Goal: Task Accomplishment & Management: Manage account settings

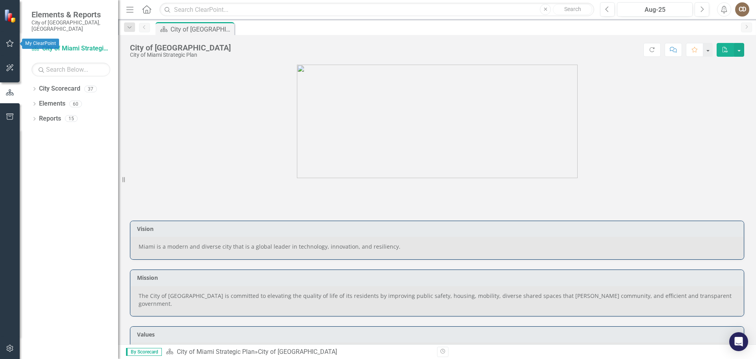
click at [7, 44] on icon "button" at bounding box center [9, 43] width 7 height 7
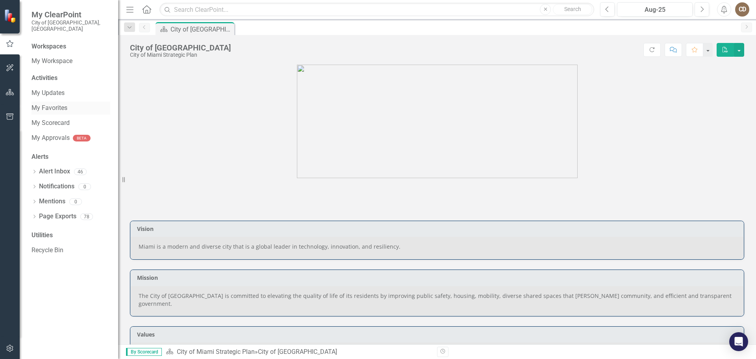
click at [50, 104] on link "My Favorites" at bounding box center [71, 108] width 79 height 9
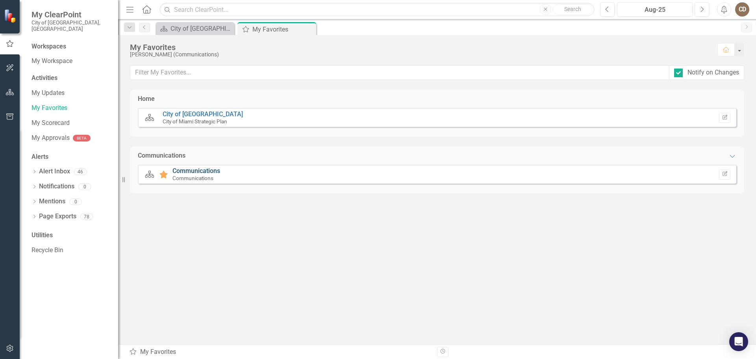
click at [190, 169] on link "Communications" at bounding box center [197, 170] width 48 height 7
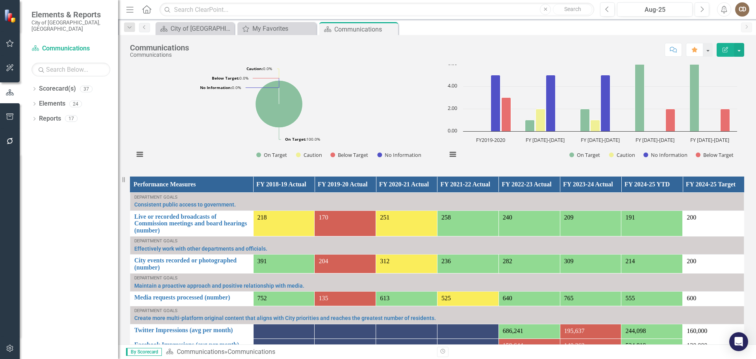
scroll to position [473, 0]
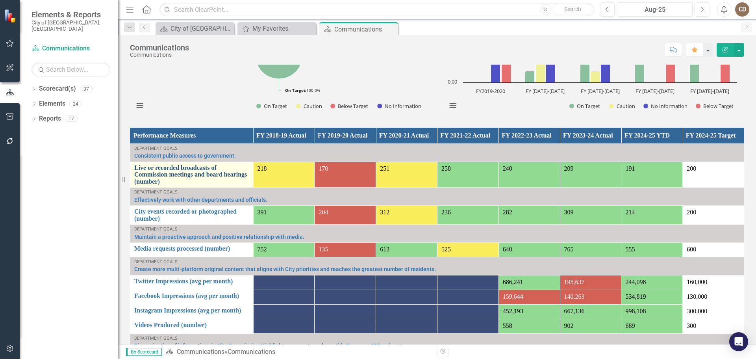
click at [177, 172] on link "Live or recorded broadcasts of Commission meetings and board hearings (number)" at bounding box center [191, 174] width 115 height 21
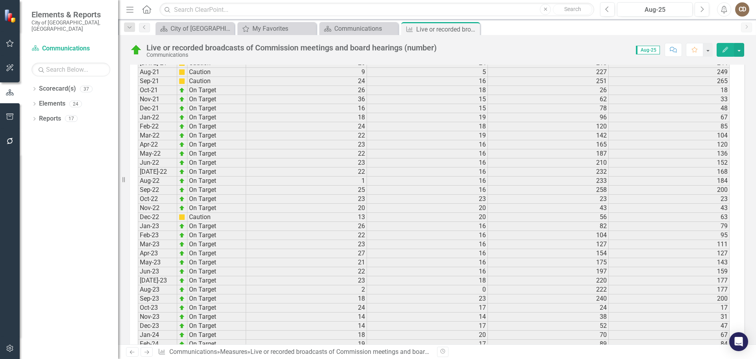
scroll to position [1090, 0]
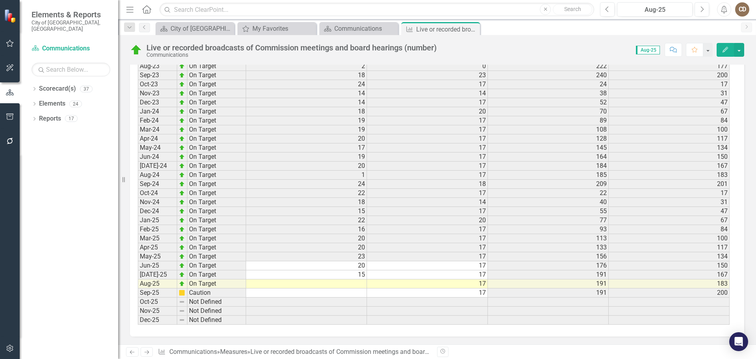
click at [358, 284] on td at bounding box center [306, 283] width 121 height 9
type textarea "3"
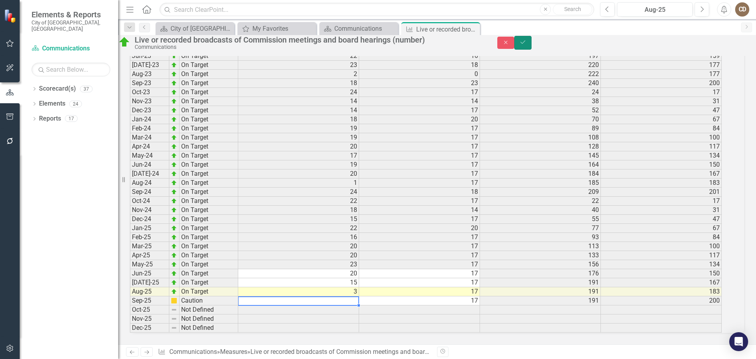
click at [532, 50] on button "Save" at bounding box center [522, 43] width 17 height 14
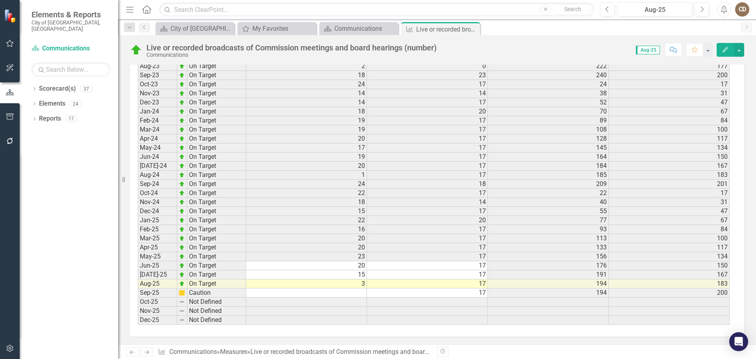
click at [145, 351] on icon "Next" at bounding box center [146, 351] width 7 height 5
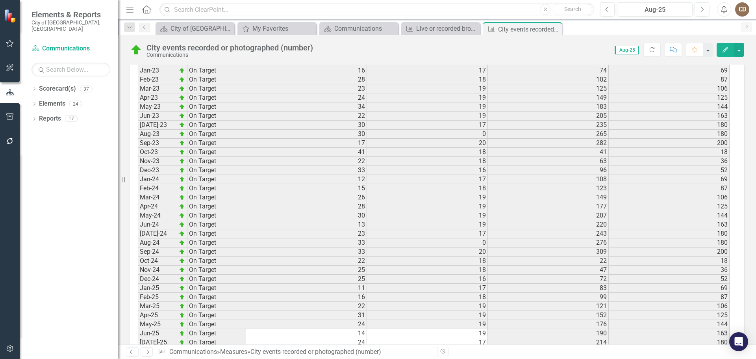
scroll to position [1069, 0]
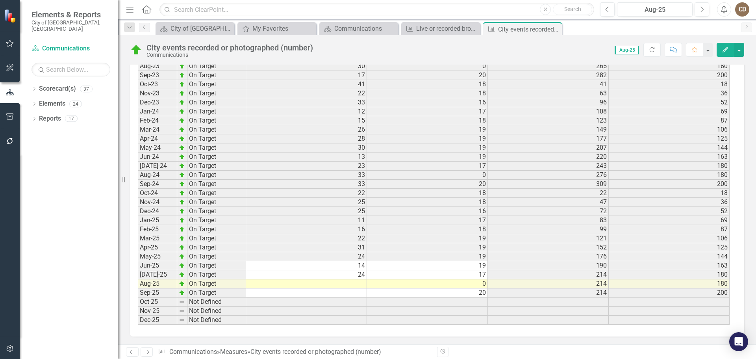
click at [351, 281] on td at bounding box center [306, 283] width 121 height 9
type textarea "20"
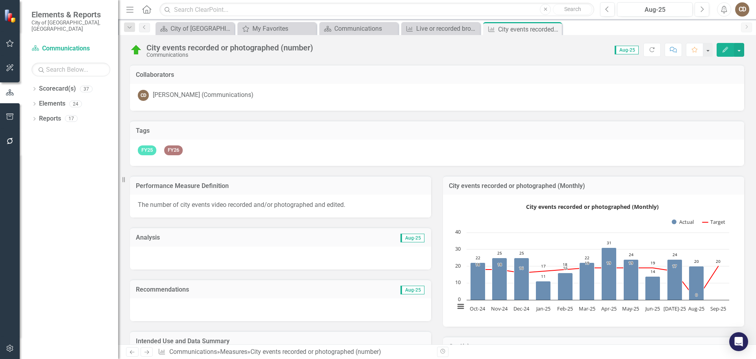
scroll to position [39, 0]
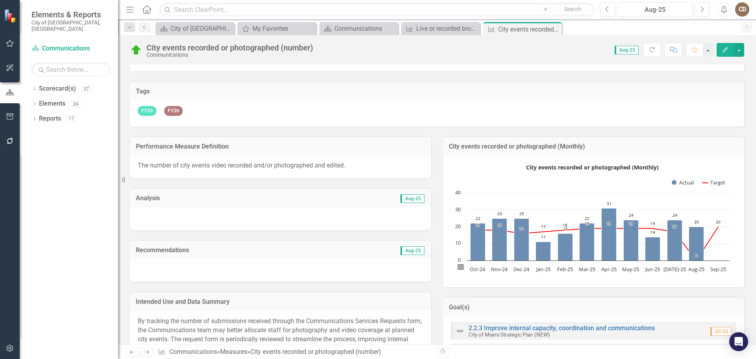
click at [146, 350] on icon "Next" at bounding box center [146, 351] width 7 height 5
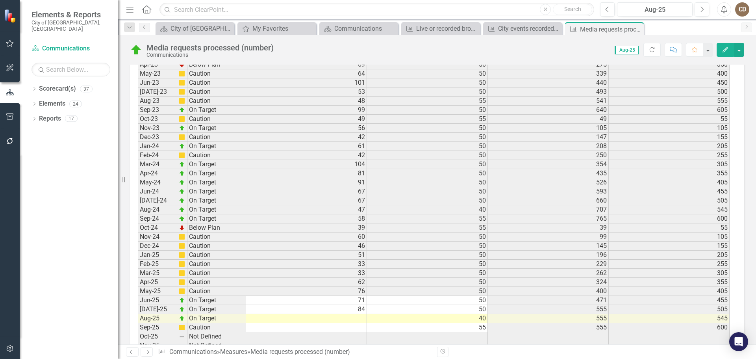
scroll to position [1090, 0]
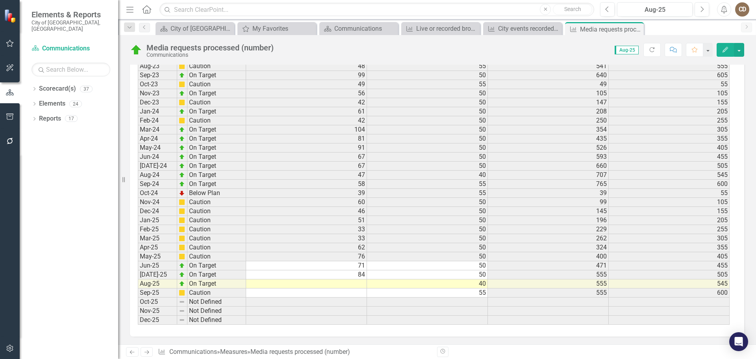
click at [341, 287] on td at bounding box center [306, 283] width 121 height 9
type textarea "46"
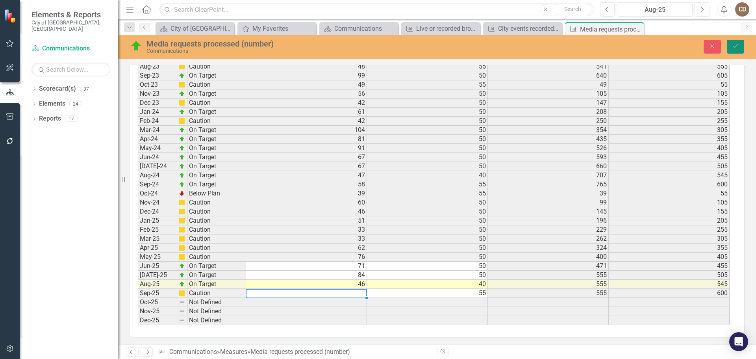
click at [735, 44] on icon "Save" at bounding box center [735, 46] width 7 height 6
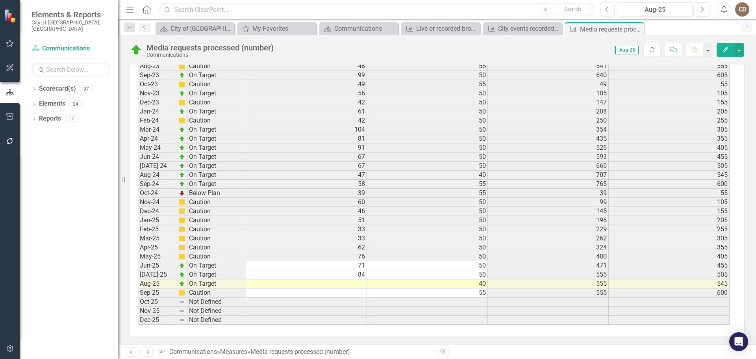
click at [146, 352] on icon at bounding box center [147, 352] width 5 height 4
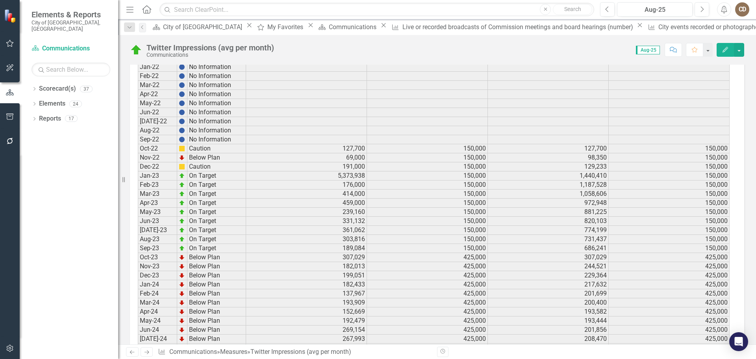
scroll to position [1339, 0]
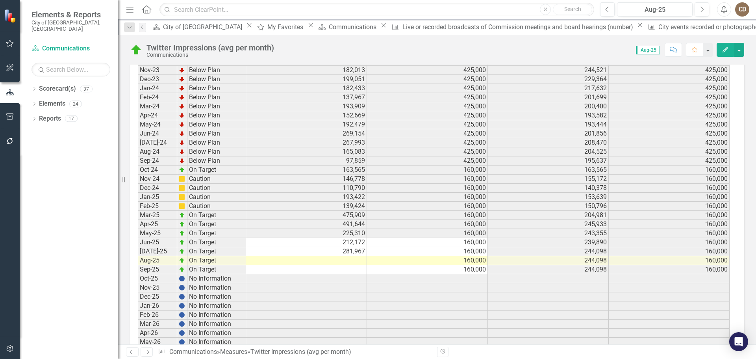
click at [335, 262] on td at bounding box center [306, 260] width 121 height 9
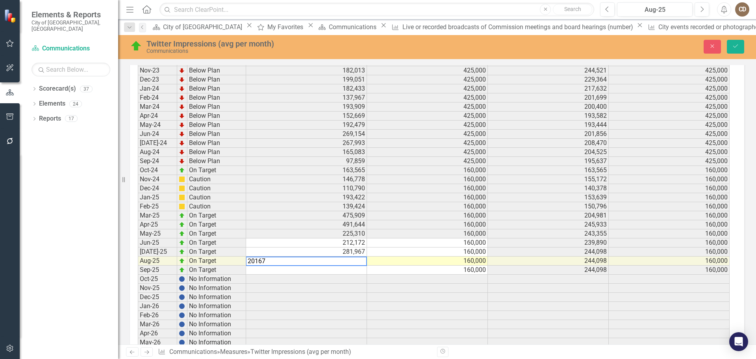
type textarea "201676"
click at [737, 47] on icon "Save" at bounding box center [735, 46] width 7 height 6
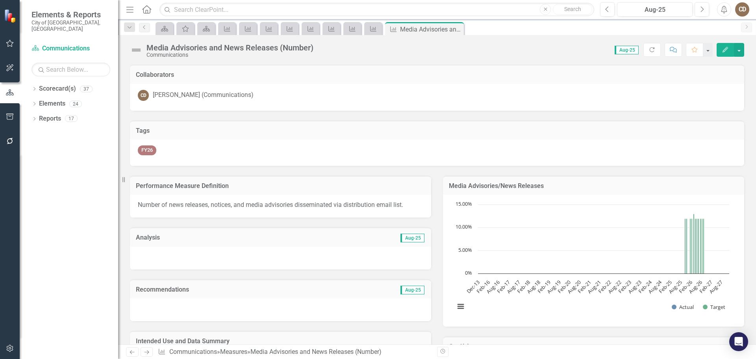
scroll to position [955, 0]
